Goal: Task Accomplishment & Management: Use online tool/utility

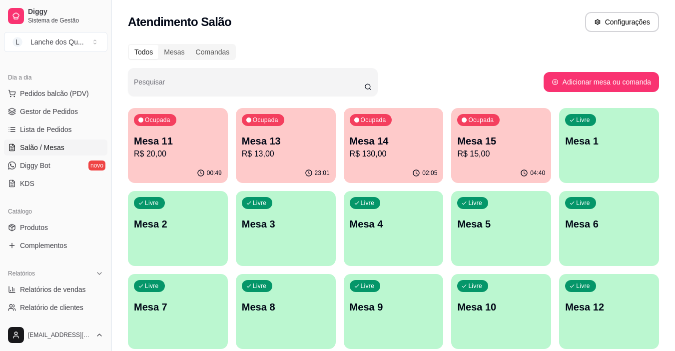
select select "ALL"
select select "0"
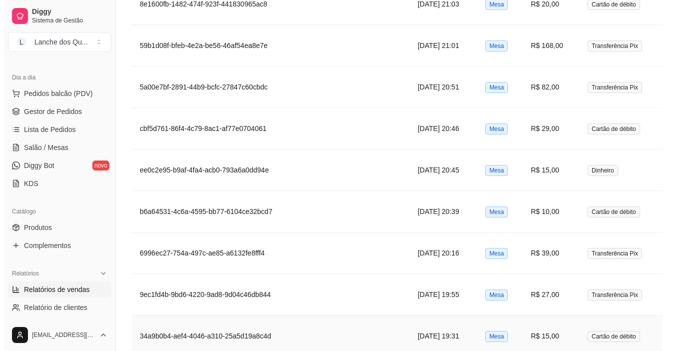
scroll to position [547, 0]
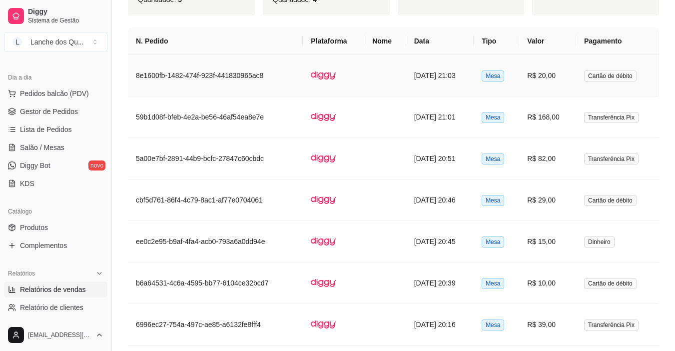
click at [561, 73] on td "R$ 20,00" at bounding box center [547, 75] width 57 height 41
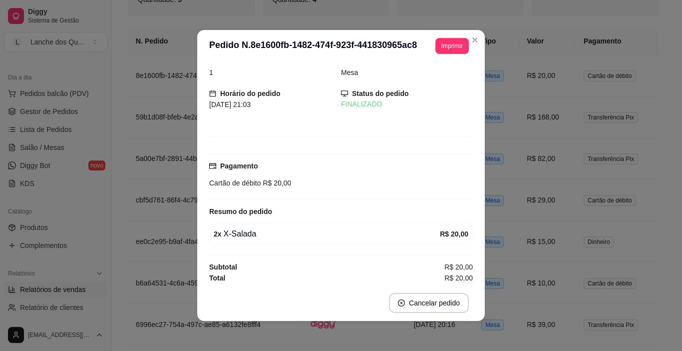
scroll to position [12, 0]
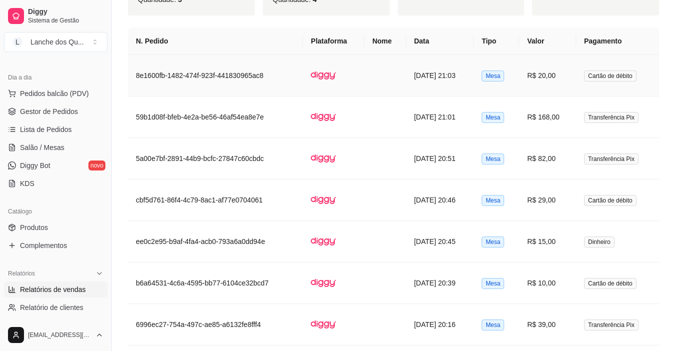
click at [546, 83] on td "R$ 20,00" at bounding box center [547, 75] width 57 height 41
click at [567, 162] on td "R$ 82,00" at bounding box center [547, 158] width 57 height 41
click at [555, 72] on td "R$ 20,00" at bounding box center [547, 75] width 57 height 41
click at [559, 119] on td "R$ 168,00" at bounding box center [547, 116] width 57 height 41
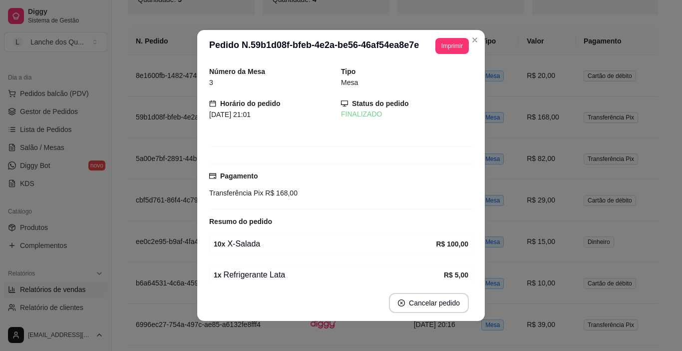
scroll to position [200, 0]
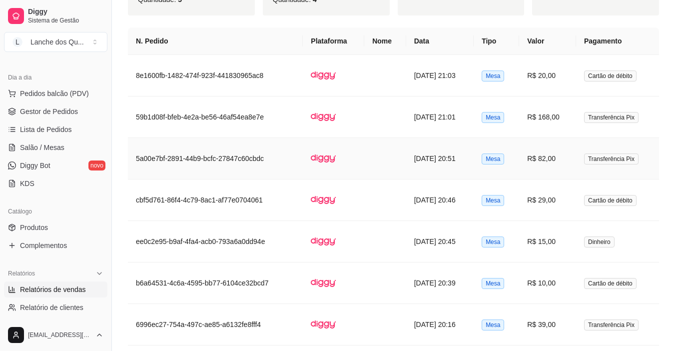
click at [553, 160] on td "R$ 82,00" at bounding box center [547, 158] width 57 height 41
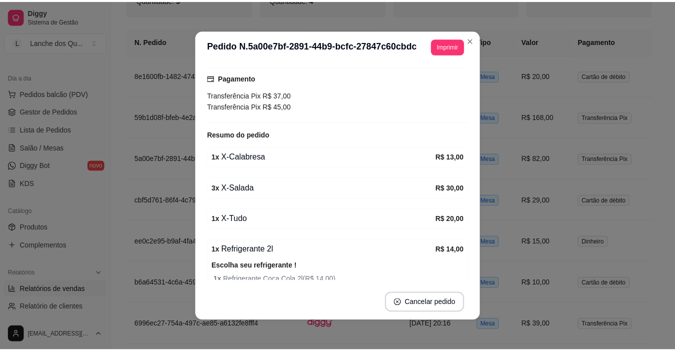
scroll to position [100, 0]
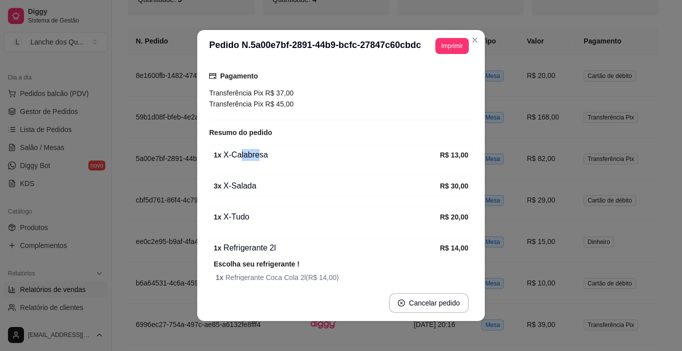
drag, startPoint x: 234, startPoint y: 153, endPoint x: 260, endPoint y: 156, distance: 26.1
click at [259, 156] on div "1 x X-Calabresa" at bounding box center [327, 155] width 226 height 12
click at [260, 156] on div "1 x X-Calabresa" at bounding box center [327, 155] width 226 height 12
drag, startPoint x: 242, startPoint y: 191, endPoint x: 264, endPoint y: 191, distance: 22.0
click at [264, 191] on div "3 x X-Salada" at bounding box center [327, 186] width 226 height 12
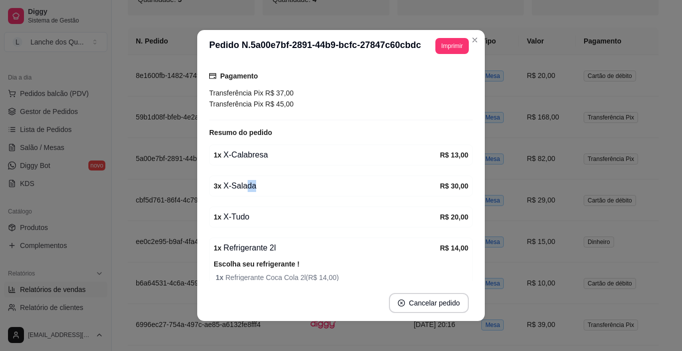
click at [264, 191] on div "3 x X-Salada" at bounding box center [327, 186] width 226 height 12
drag, startPoint x: 227, startPoint y: 219, endPoint x: 244, endPoint y: 218, distance: 16.5
click at [244, 218] on div "1 x X-Tudo" at bounding box center [327, 217] width 226 height 12
click at [243, 218] on div "1 x X-Tudo" at bounding box center [327, 217] width 226 height 12
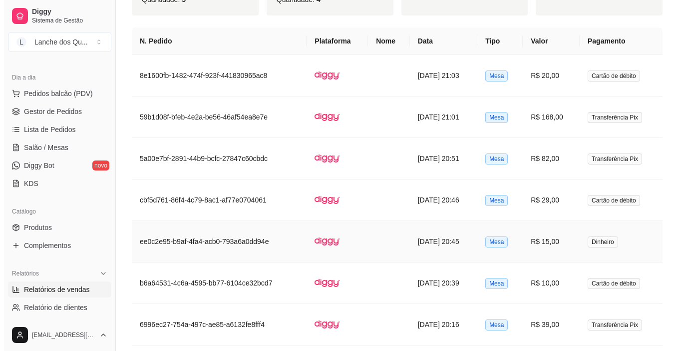
scroll to position [597, 0]
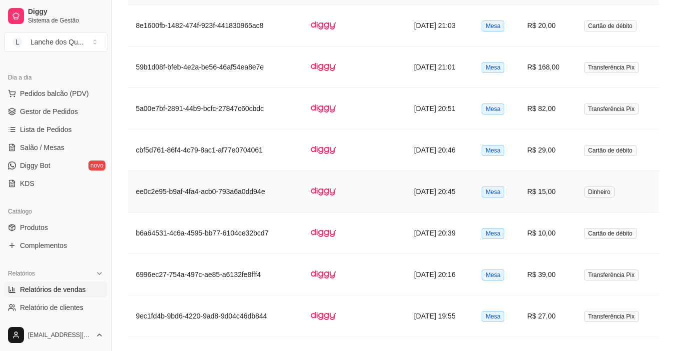
click at [550, 196] on td "R$ 15,00" at bounding box center [547, 191] width 57 height 41
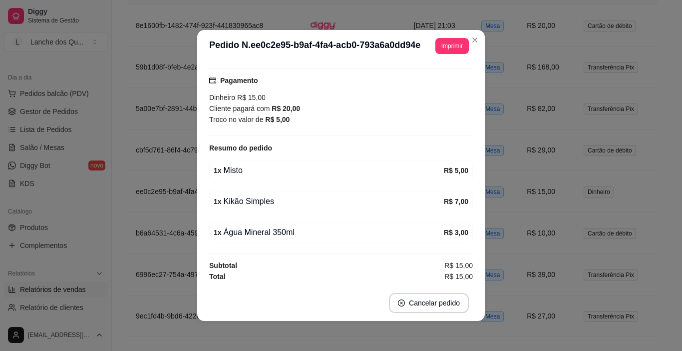
scroll to position [96, 0]
click at [255, 201] on div "1 x Kikão Simples" at bounding box center [329, 200] width 230 height 12
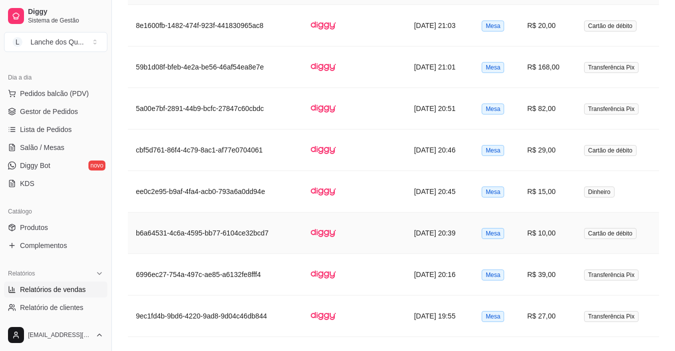
click at [561, 237] on td "R$ 10,00" at bounding box center [547, 232] width 57 height 41
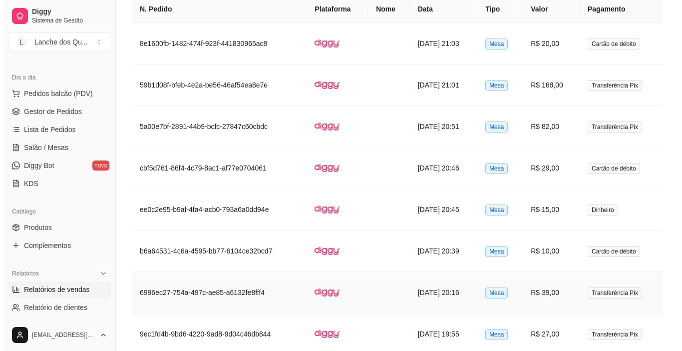
scroll to position [447, 0]
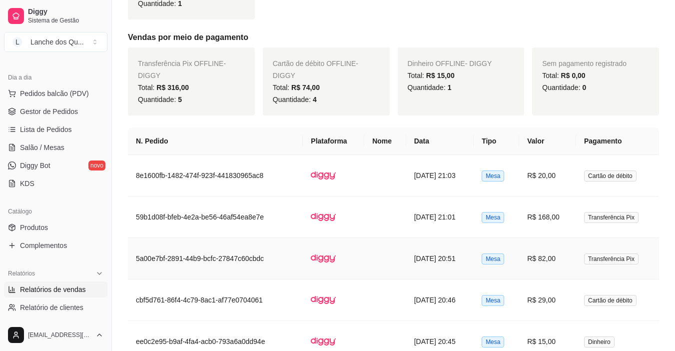
click at [570, 261] on td "R$ 82,00" at bounding box center [547, 258] width 57 height 41
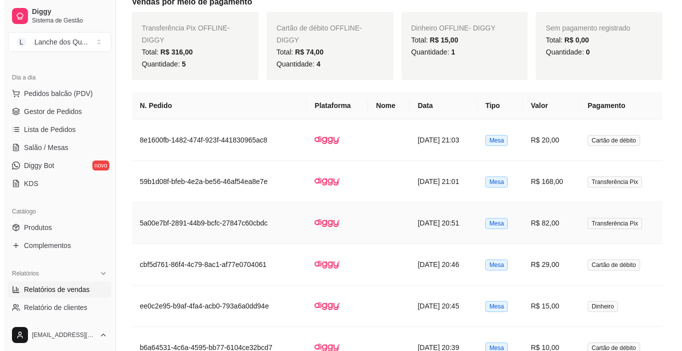
scroll to position [497, 0]
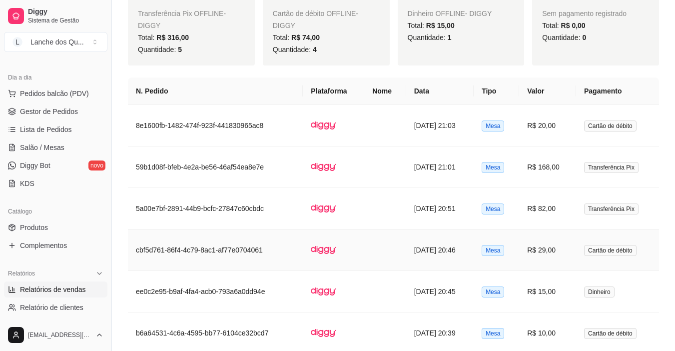
click at [548, 240] on td "R$ 29,00" at bounding box center [547, 249] width 57 height 41
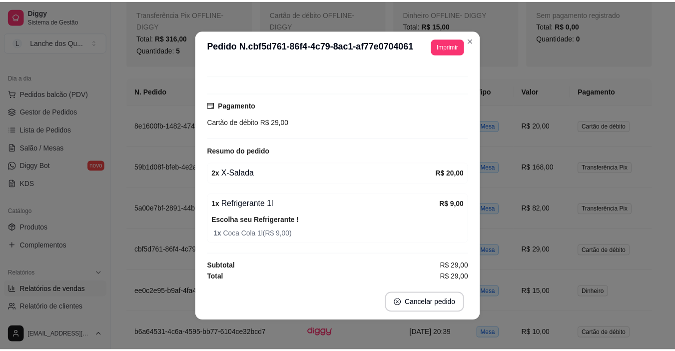
scroll to position [72, 0]
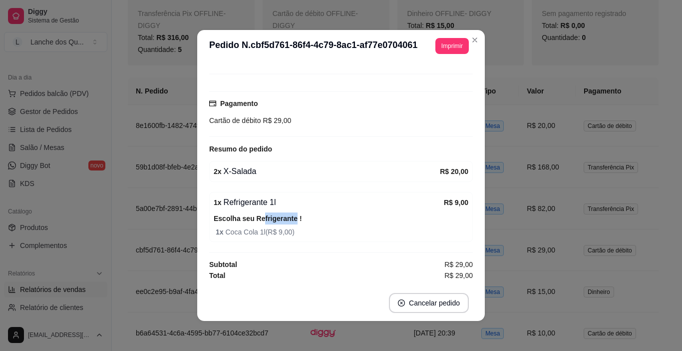
drag, startPoint x: 271, startPoint y: 223, endPoint x: 293, endPoint y: 224, distance: 22.0
click at [292, 224] on div "Escolha seu Refrigerante ! 1 x Coca Cola 1l ( R$ 9,00 )" at bounding box center [341, 224] width 255 height 25
click at [271, 226] on div "Escolha seu Refrigerante ! 1 x Coca Cola 1l ( R$ 9,00 )" at bounding box center [341, 224] width 255 height 25
drag, startPoint x: 240, startPoint y: 202, endPoint x: 281, endPoint y: 206, distance: 41.1
click at [280, 206] on div "1 x Refrigerante 1l" at bounding box center [329, 202] width 230 height 12
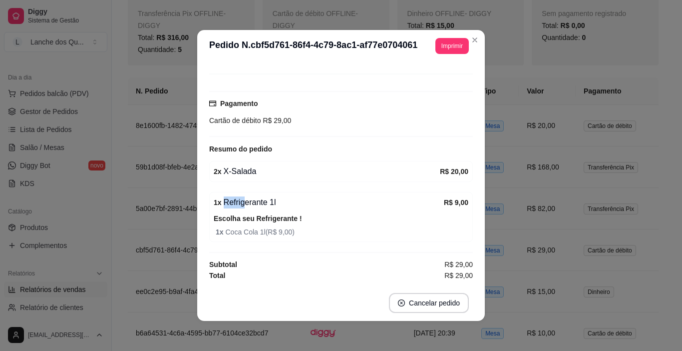
drag, startPoint x: 281, startPoint y: 206, endPoint x: 285, endPoint y: 226, distance: 20.4
click at [281, 206] on div "1 x Refrigerante 1l" at bounding box center [329, 202] width 230 height 12
click at [285, 226] on div "Escolha seu Refrigerante ! 1 x Coca Cola 1l ( R$ 9,00 )" at bounding box center [341, 224] width 255 height 25
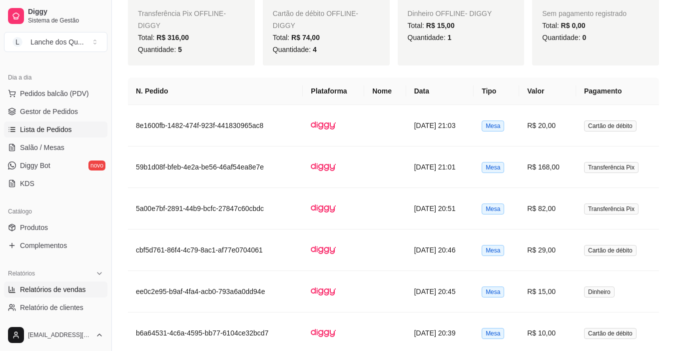
click at [48, 125] on span "Lista de Pedidos" at bounding box center [46, 129] width 52 height 10
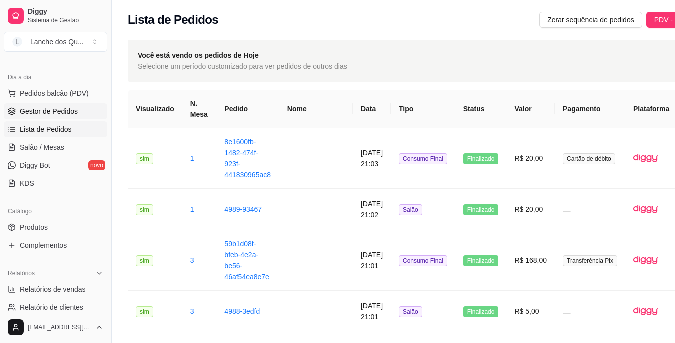
click at [52, 115] on span "Gestor de Pedidos" at bounding box center [49, 111] width 58 height 10
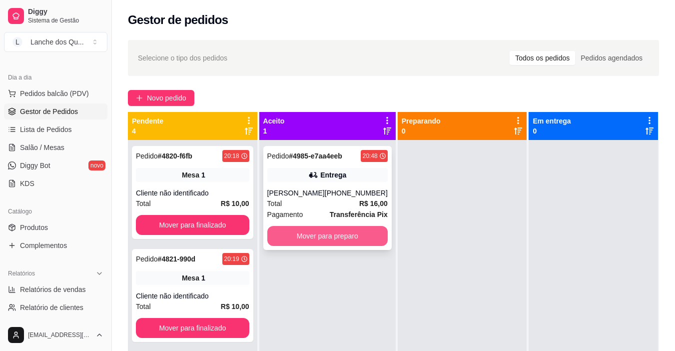
click at [349, 238] on button "Mover para preparo" at bounding box center [327, 236] width 120 height 20
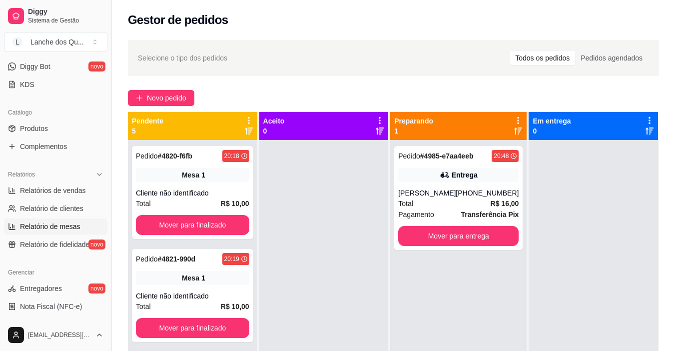
scroll to position [200, 0]
click at [59, 189] on span "Relatórios de vendas" at bounding box center [53, 189] width 66 height 10
select select "ALL"
select select "0"
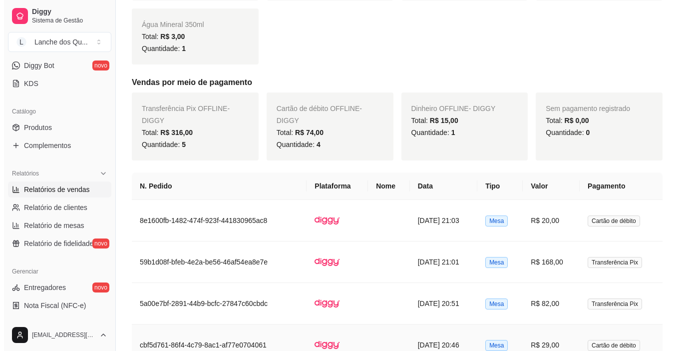
scroll to position [499, 0]
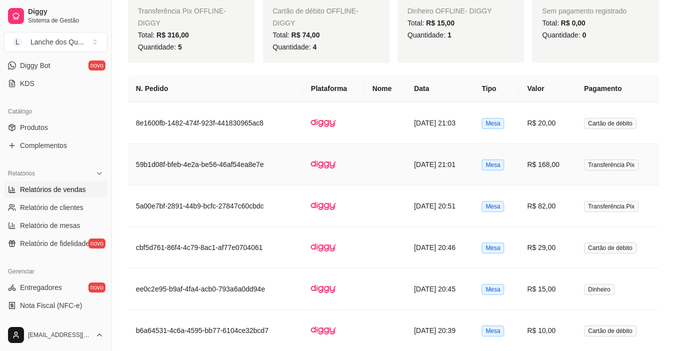
click at [544, 171] on td "R$ 168,00" at bounding box center [547, 164] width 57 height 41
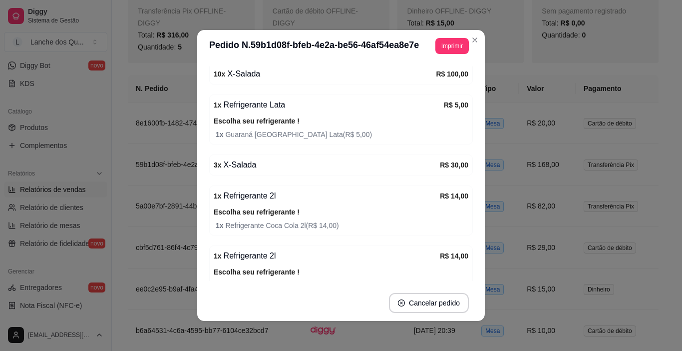
scroll to position [254, 0]
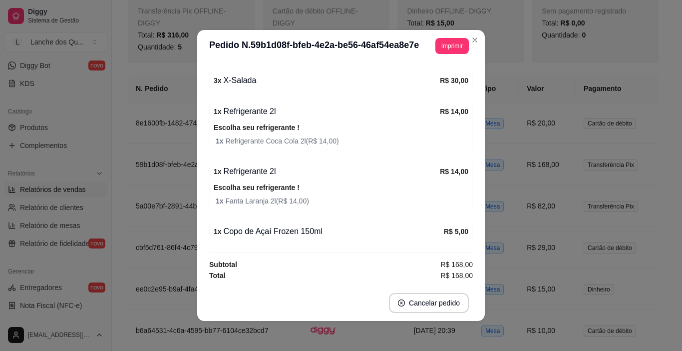
drag, startPoint x: 316, startPoint y: 226, endPoint x: 366, endPoint y: 234, distance: 50.5
click at [366, 234] on div "1 x Copo de Açaí Frozen 150ml" at bounding box center [329, 231] width 230 height 12
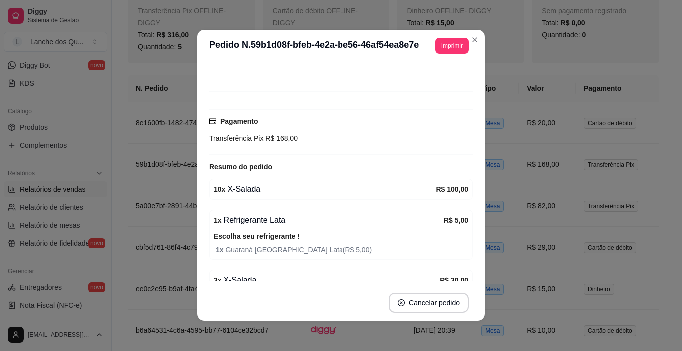
scroll to position [104, 0]
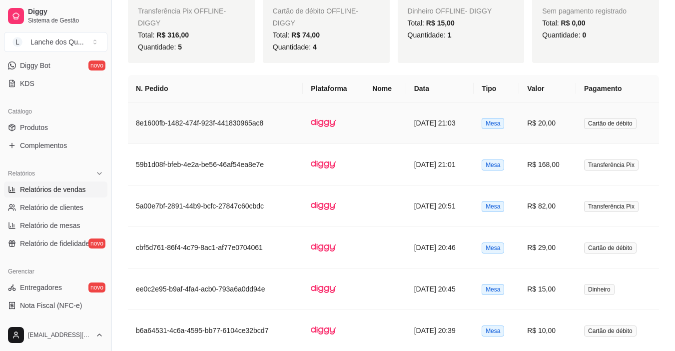
click at [541, 117] on td "R$ 20,00" at bounding box center [547, 122] width 57 height 41
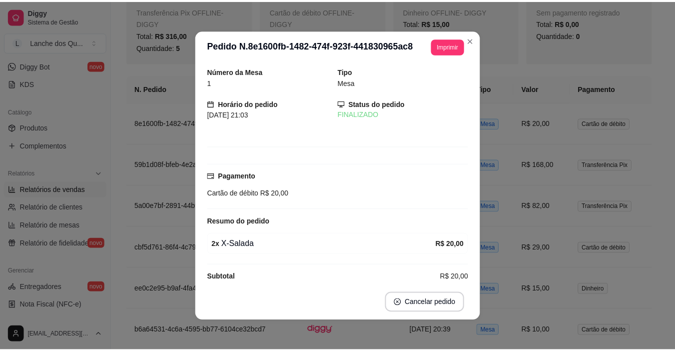
scroll to position [12, 0]
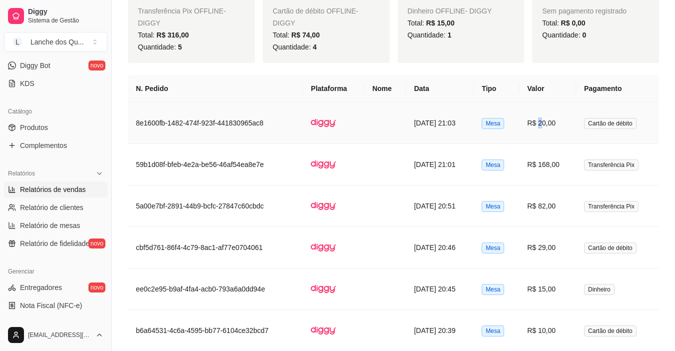
click at [549, 120] on td "R$ 20,00" at bounding box center [547, 122] width 57 height 41
click at [556, 161] on td "R$ 168,00" at bounding box center [547, 164] width 57 height 41
click at [561, 208] on td "R$ 82,00" at bounding box center [547, 205] width 57 height 41
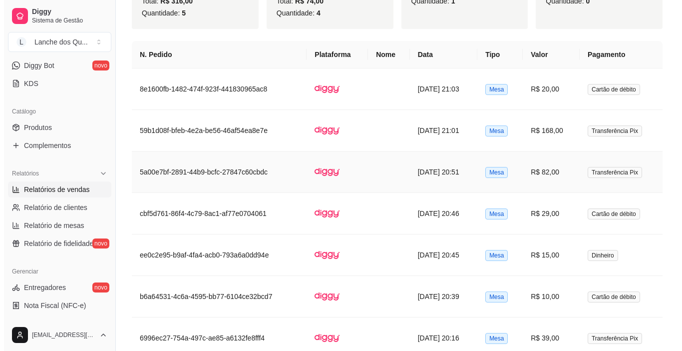
scroll to position [549, 0]
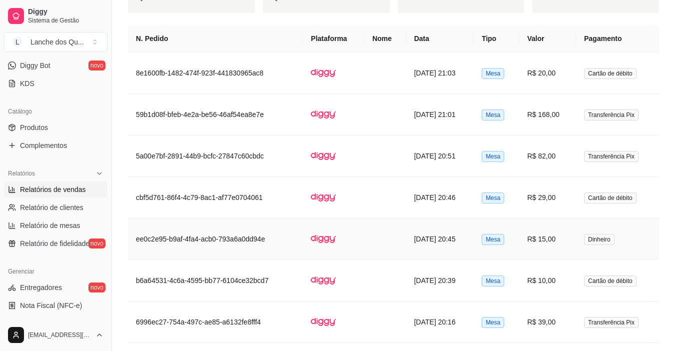
click at [564, 234] on td "R$ 15,00" at bounding box center [547, 238] width 57 height 41
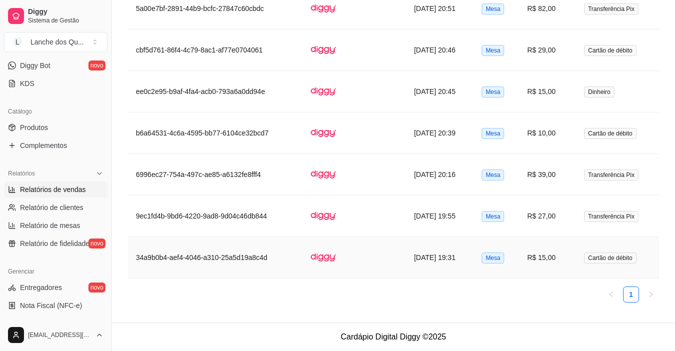
scroll to position [647, 0]
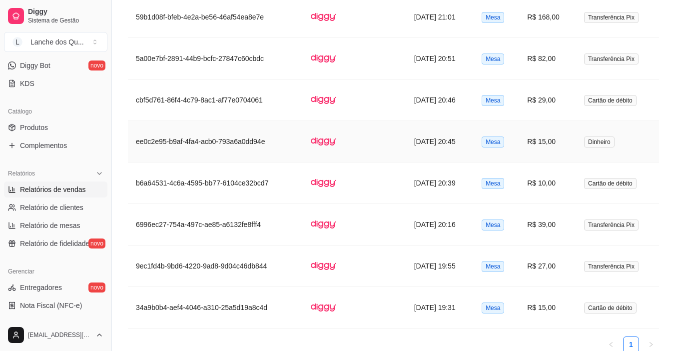
click at [555, 132] on td "R$ 15,00" at bounding box center [547, 141] width 57 height 41
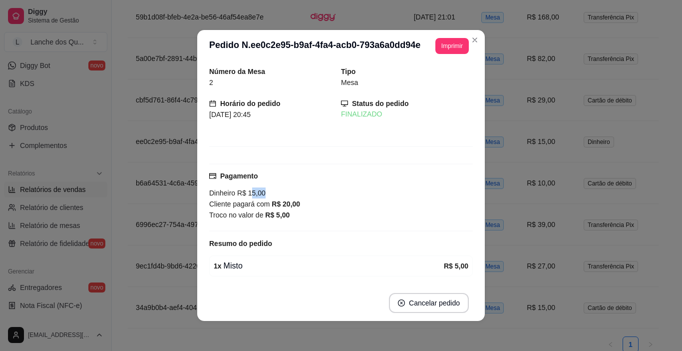
drag, startPoint x: 278, startPoint y: 190, endPoint x: 285, endPoint y: 191, distance: 7.6
click at [285, 191] on div "Dinheiro R$ 15,00 Cliente pagará com R$ 20,00 Troco no valor de R$ 5,00" at bounding box center [341, 203] width 264 height 33
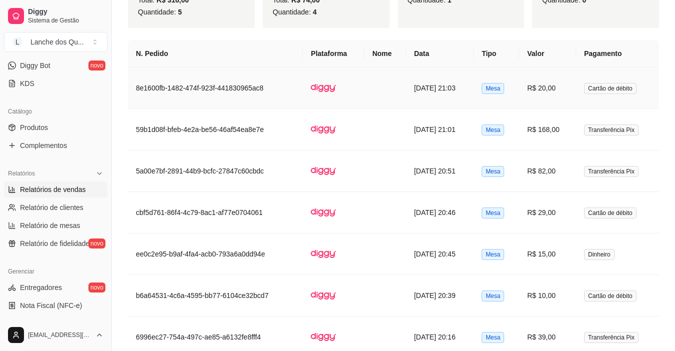
scroll to position [447, 0]
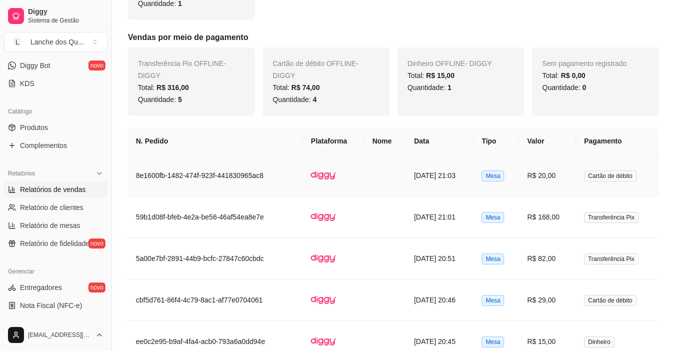
click at [564, 172] on td "R$ 20,00" at bounding box center [547, 175] width 57 height 41
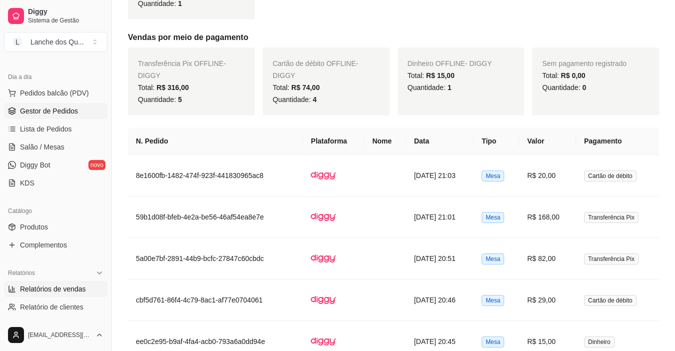
scroll to position [100, 0]
click at [31, 113] on span "Gestor de Pedidos" at bounding box center [49, 111] width 58 height 10
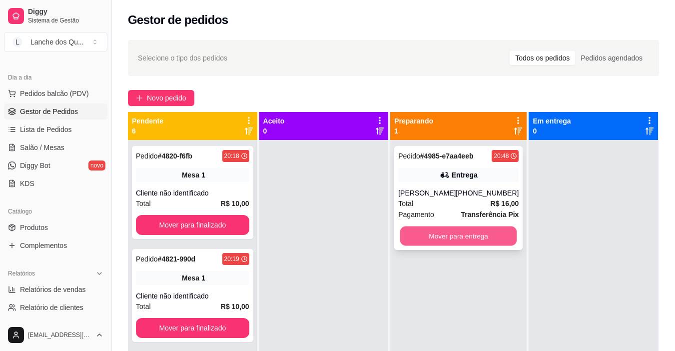
click at [476, 238] on button "Mover para entrega" at bounding box center [458, 235] width 117 height 19
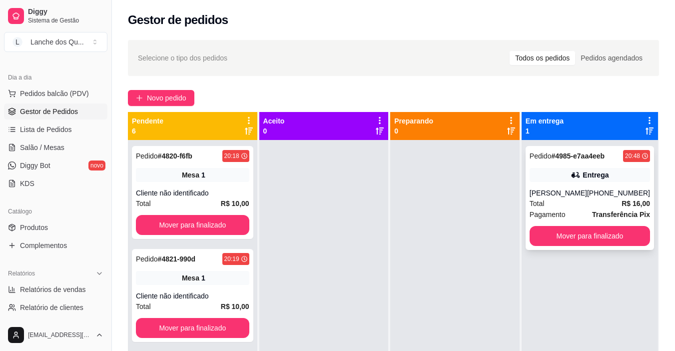
click at [598, 180] on div "Entrega" at bounding box center [589, 175] width 120 height 14
click at [559, 231] on button "Mover para finalizado" at bounding box center [589, 235] width 117 height 19
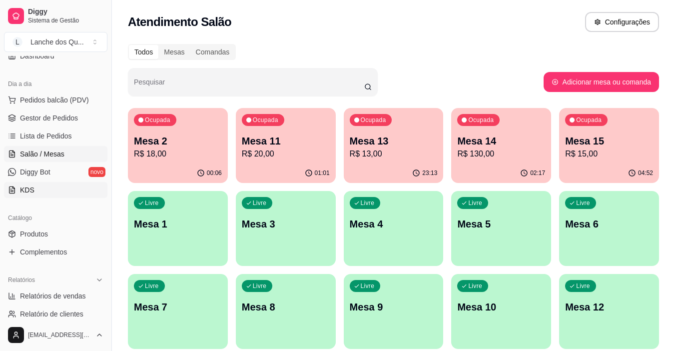
scroll to position [150, 0]
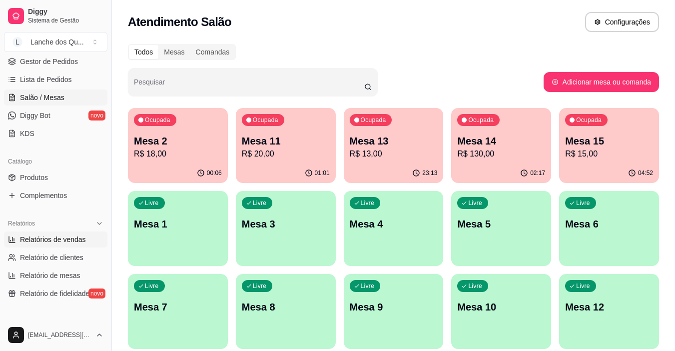
click at [53, 242] on span "Relatórios de vendas" at bounding box center [53, 239] width 66 height 10
select select "ALL"
select select "0"
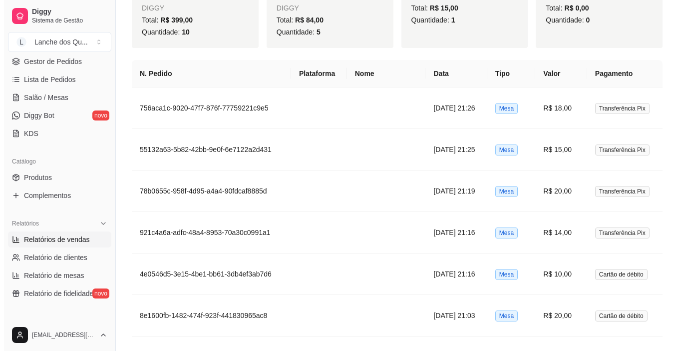
scroll to position [523, 0]
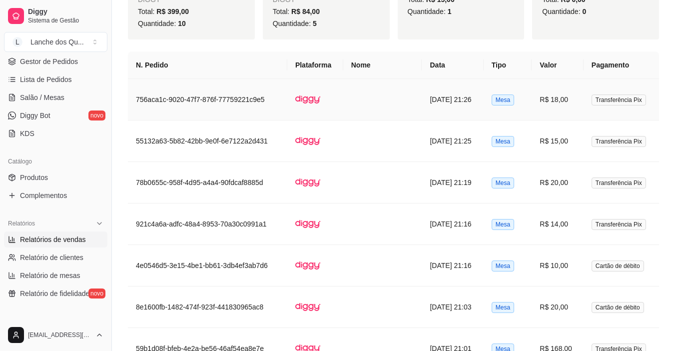
click at [572, 106] on td "R$ 18,00" at bounding box center [557, 99] width 52 height 41
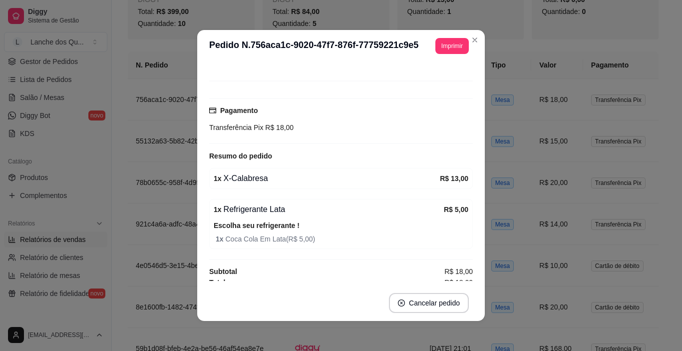
scroll to position [72, 0]
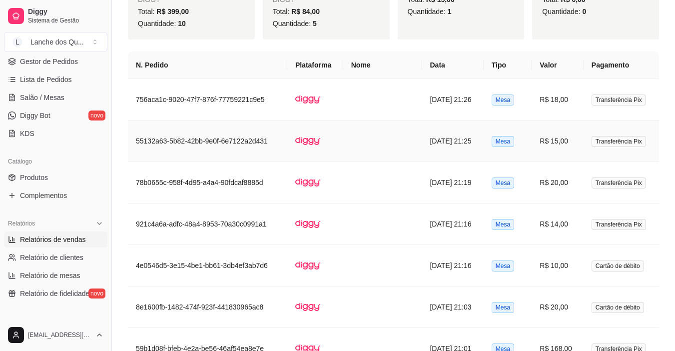
click at [551, 142] on td "R$ 15,00" at bounding box center [557, 140] width 52 height 41
click at [580, 185] on td "R$ 20,00" at bounding box center [557, 182] width 52 height 41
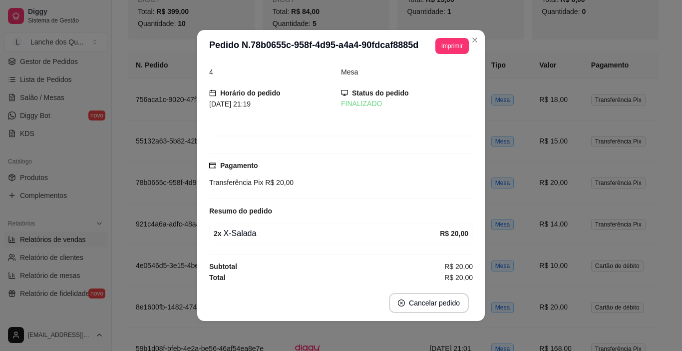
scroll to position [12, 0]
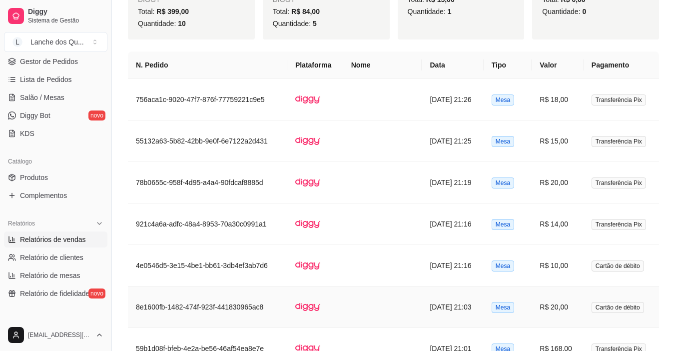
click at [567, 296] on td "R$ 20,00" at bounding box center [557, 306] width 52 height 41
click at [573, 255] on td "R$ 10,00" at bounding box center [557, 265] width 52 height 41
click at [574, 302] on td "R$ 20,00" at bounding box center [557, 306] width 52 height 41
click at [576, 266] on td "R$ 10,00" at bounding box center [557, 265] width 52 height 41
click at [572, 227] on td "R$ 14,00" at bounding box center [557, 223] width 52 height 41
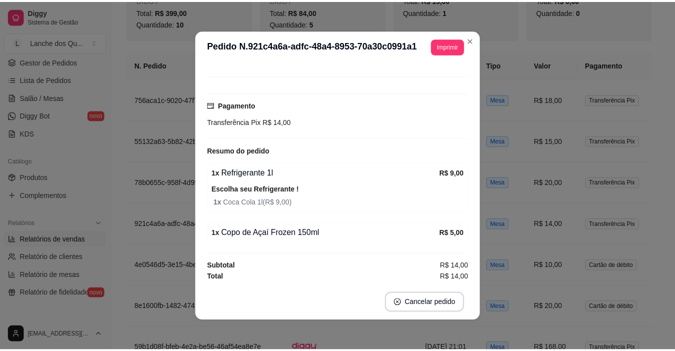
scroll to position [72, 0]
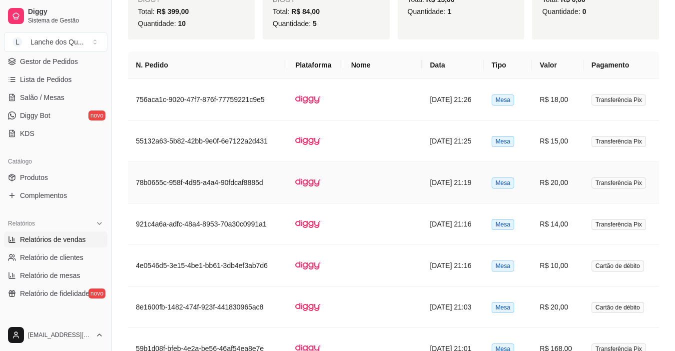
click at [562, 186] on td "R$ 20,00" at bounding box center [557, 182] width 52 height 41
click at [563, 147] on td "R$ 15,00" at bounding box center [557, 140] width 52 height 41
click at [548, 102] on td "R$ 18,00" at bounding box center [557, 99] width 52 height 41
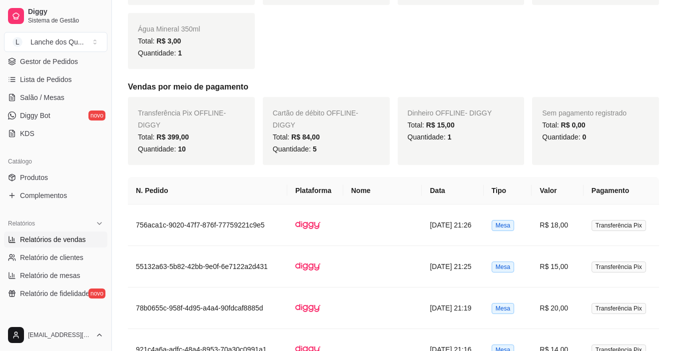
scroll to position [323, 0]
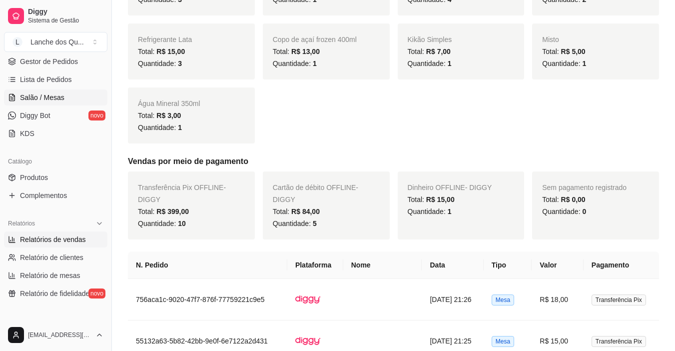
click at [71, 90] on link "Salão / Mesas" at bounding box center [55, 97] width 103 height 16
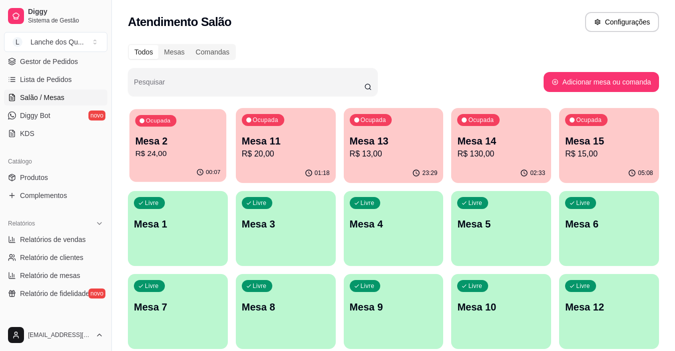
click at [167, 153] on p "R$ 24,00" at bounding box center [177, 153] width 85 height 11
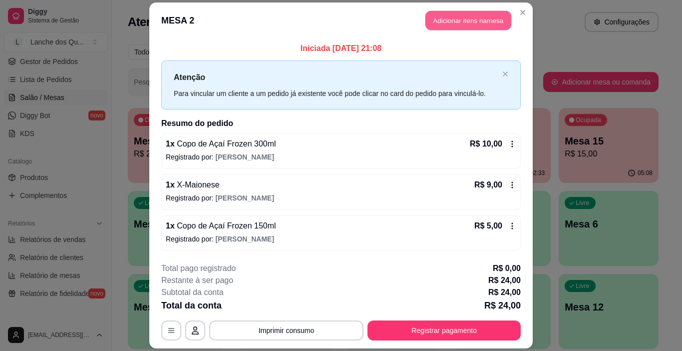
click at [454, 21] on button "Adicionar itens na mesa" at bounding box center [468, 20] width 86 height 19
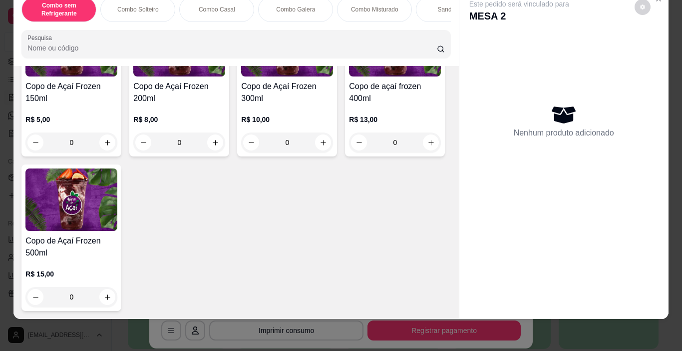
scroll to position [3042, 0]
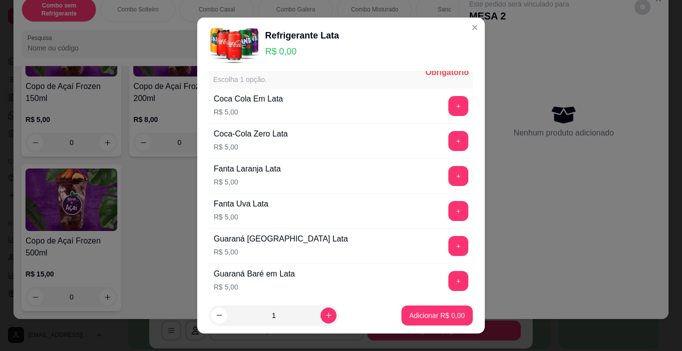
scroll to position [0, 0]
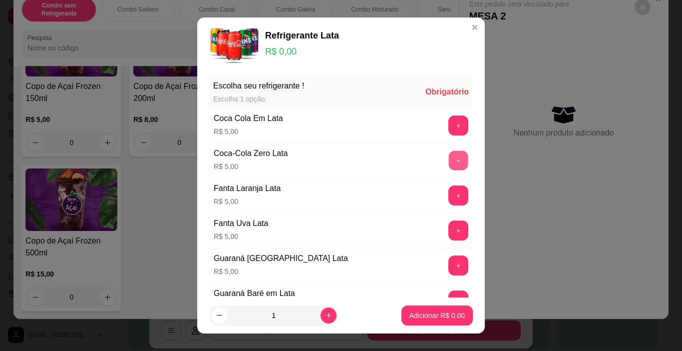
click at [449, 159] on button "+" at bounding box center [458, 160] width 19 height 19
click at [437, 313] on p "Adicionar R$ 5,00" at bounding box center [437, 315] width 55 height 10
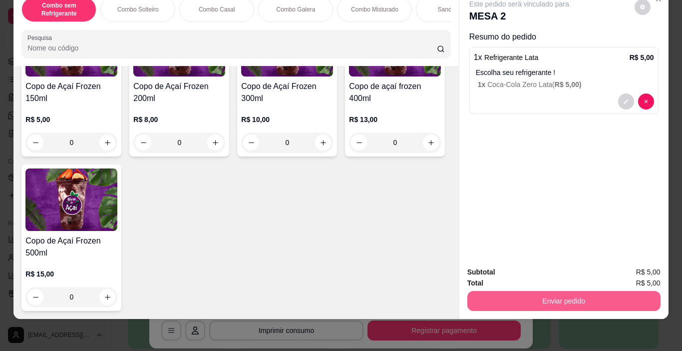
click at [564, 291] on button "Enviar pedido" at bounding box center [563, 301] width 193 height 20
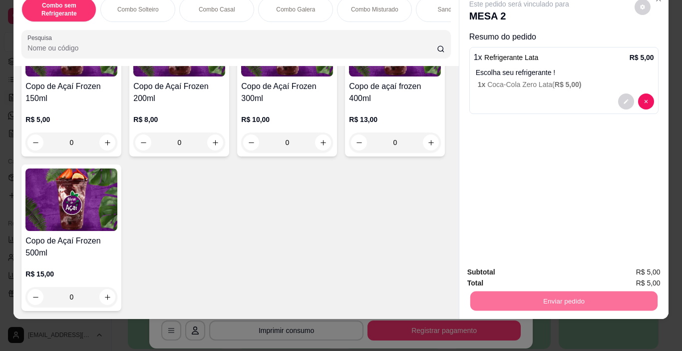
click at [555, 272] on button "Não registrar e enviar pedido" at bounding box center [531, 268] width 104 height 19
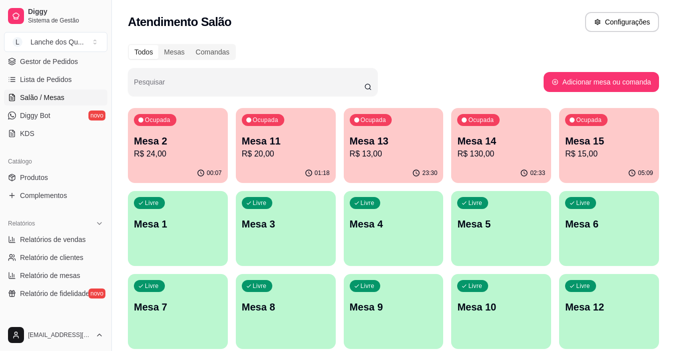
click at [201, 143] on p "Mesa 2" at bounding box center [178, 141] width 88 height 14
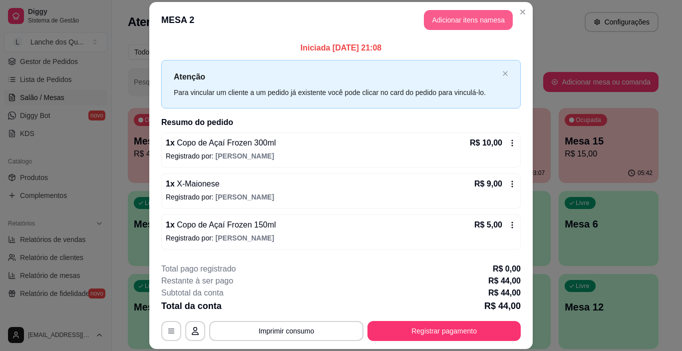
click at [476, 26] on button "Adicionar itens na mesa" at bounding box center [468, 20] width 89 height 20
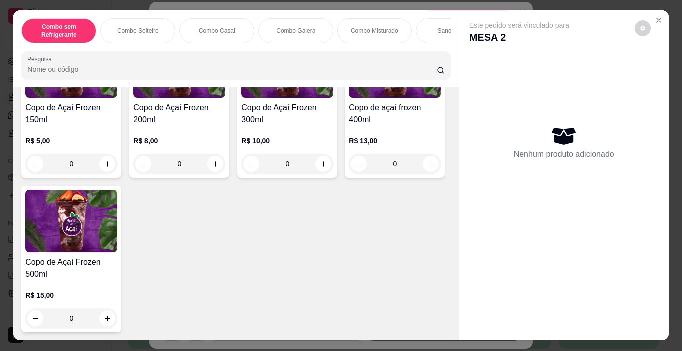
scroll to position [3392, 0]
click at [269, 98] on img at bounding box center [287, 66] width 92 height 62
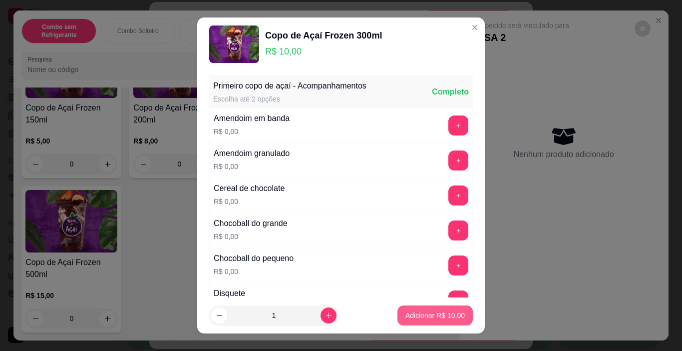
click at [419, 313] on p "Adicionar R$ 10,00" at bounding box center [435, 315] width 59 height 10
type input "1"
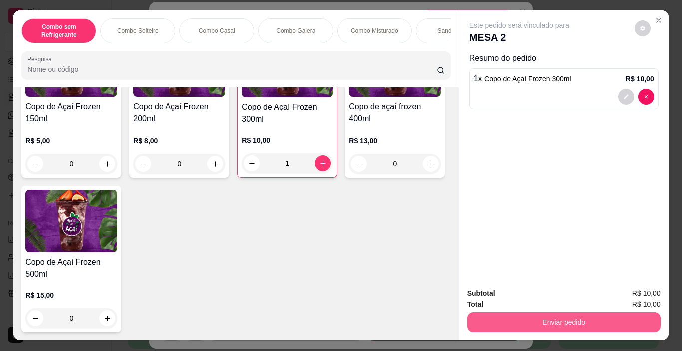
click at [576, 313] on button "Enviar pedido" at bounding box center [563, 322] width 193 height 20
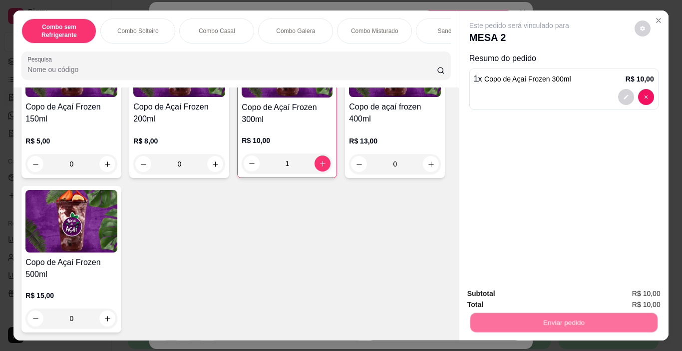
click at [514, 288] on button "Não registrar e enviar pedido" at bounding box center [531, 293] width 104 height 19
